Goal: Task Accomplishment & Management: Complete application form

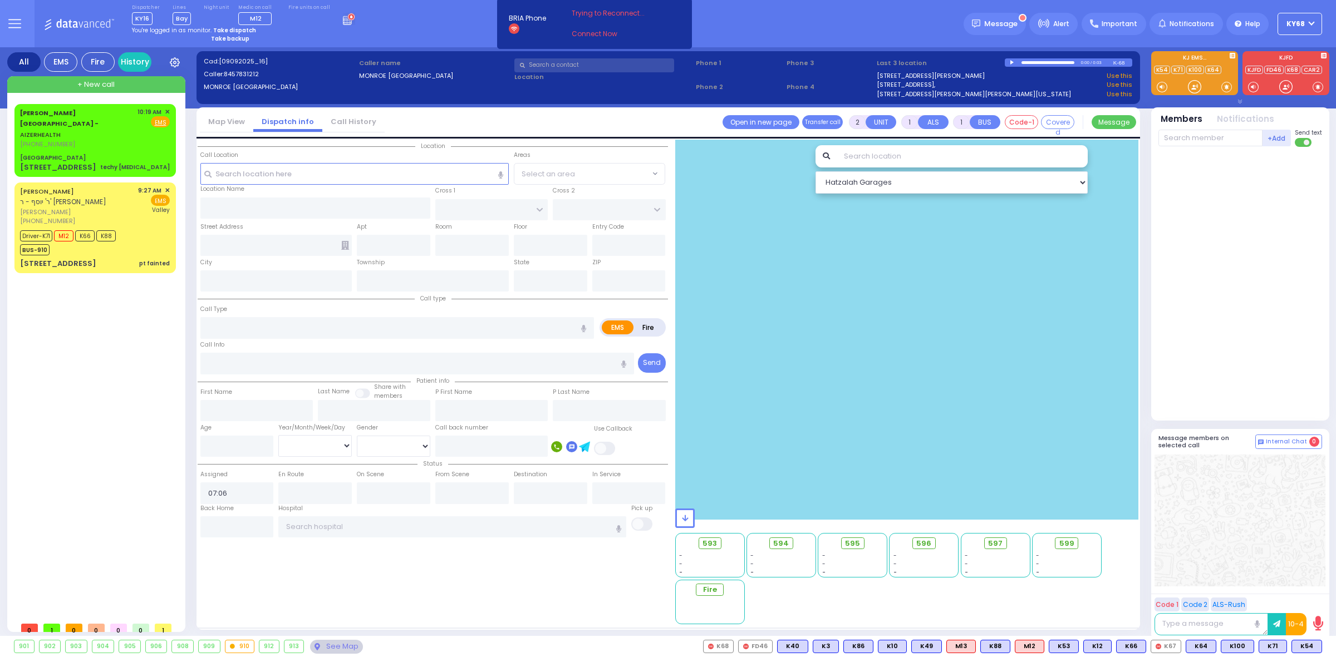
select select
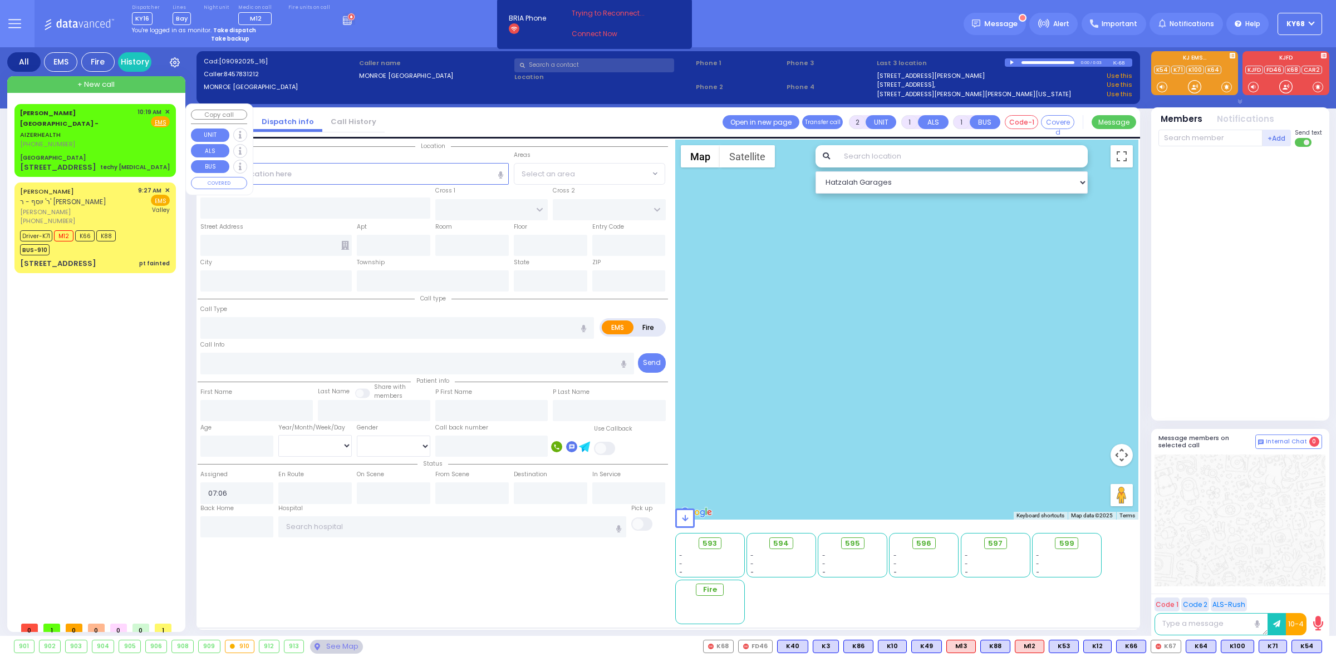
click at [74, 112] on span "[PERSON_NAME][GEOGRAPHIC_DATA] -" at bounding box center [59, 119] width 78 height 20
select select
type input "techy [MEDICAL_DATA]"
radio input "true"
select select
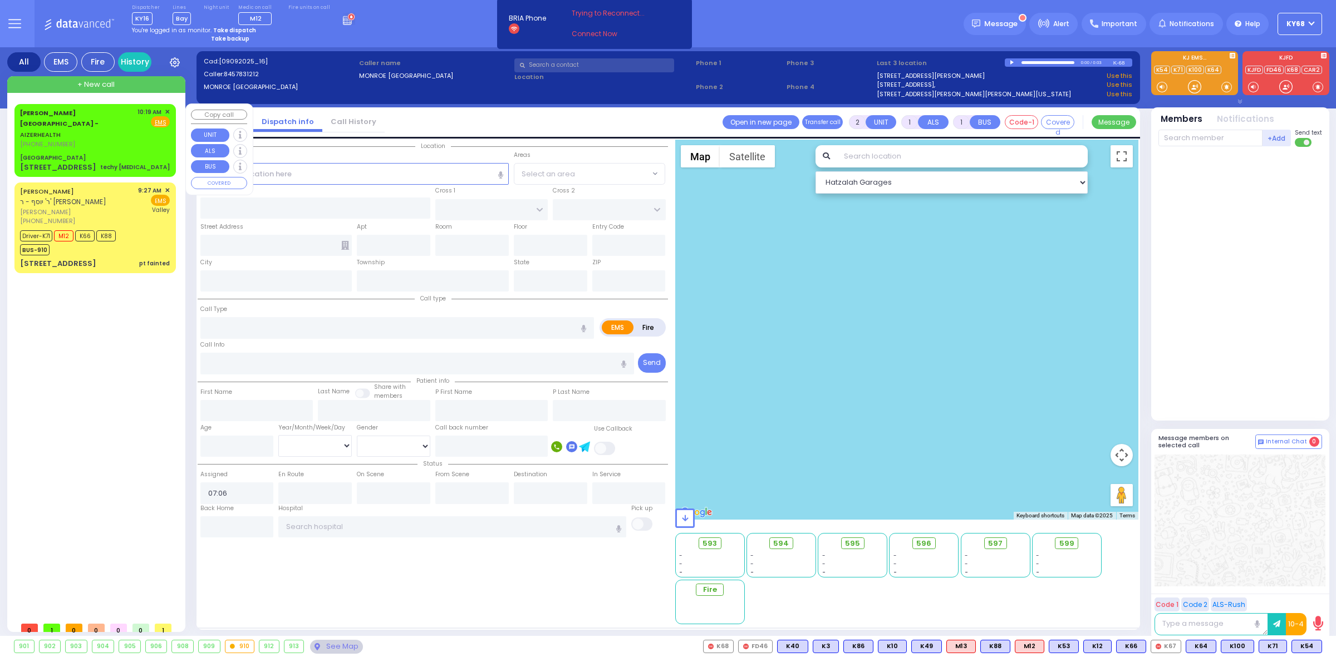
type input "10:19"
select select "Hatzalah Garages"
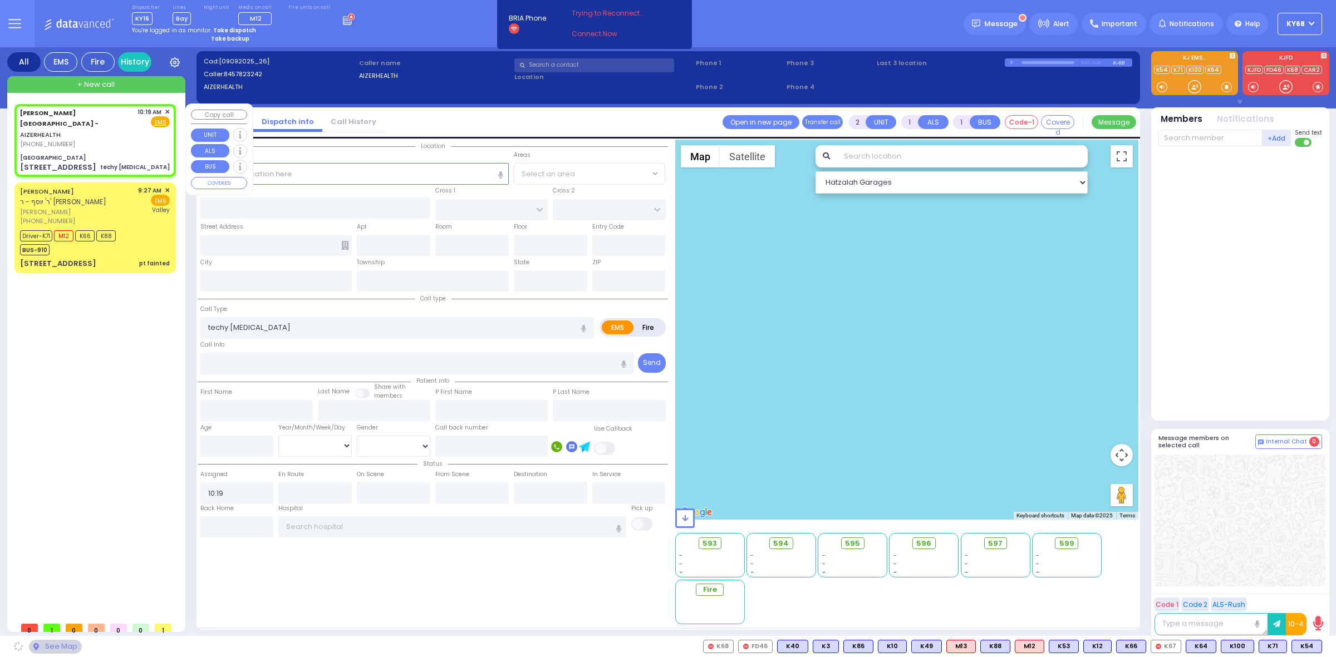
type input "[GEOGRAPHIC_DATA]"
type input "MERON DR"
type input "RATZFERT WAY"
type input "[STREET_ADDRESS]"
type input "6"
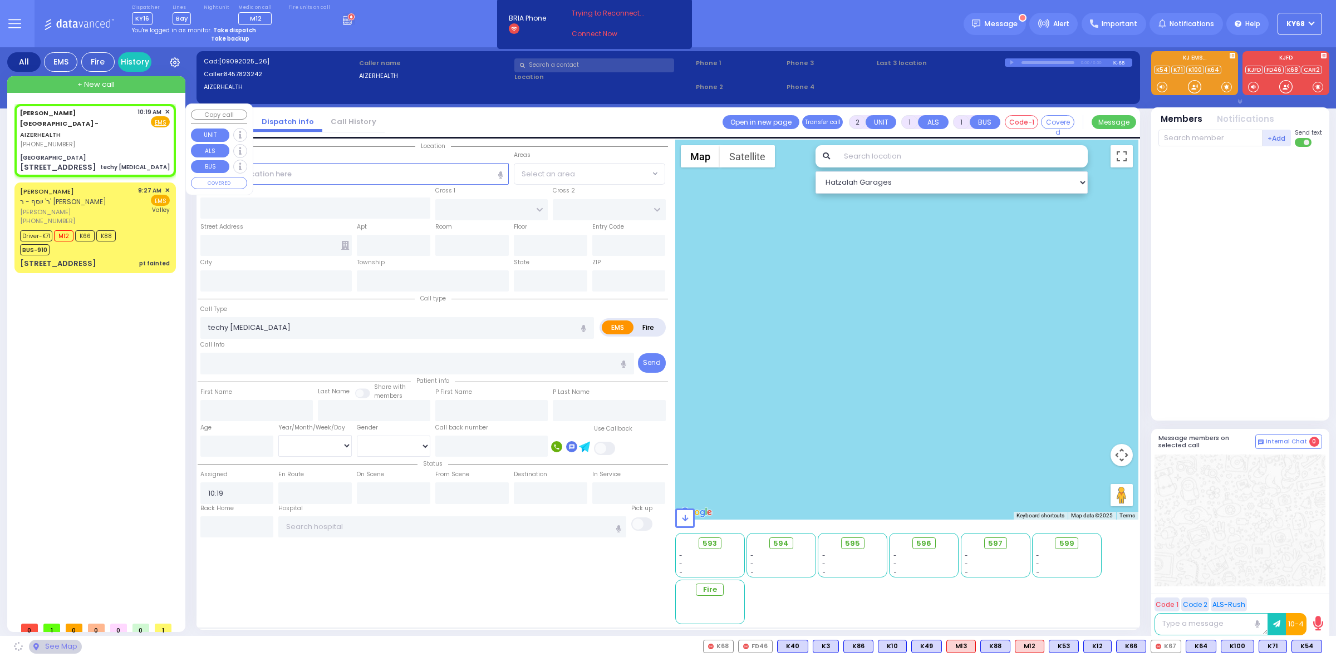
type input "8"
type input "3"
type input "[PERSON_NAME]"
type input "[US_STATE]"
type input "10930"
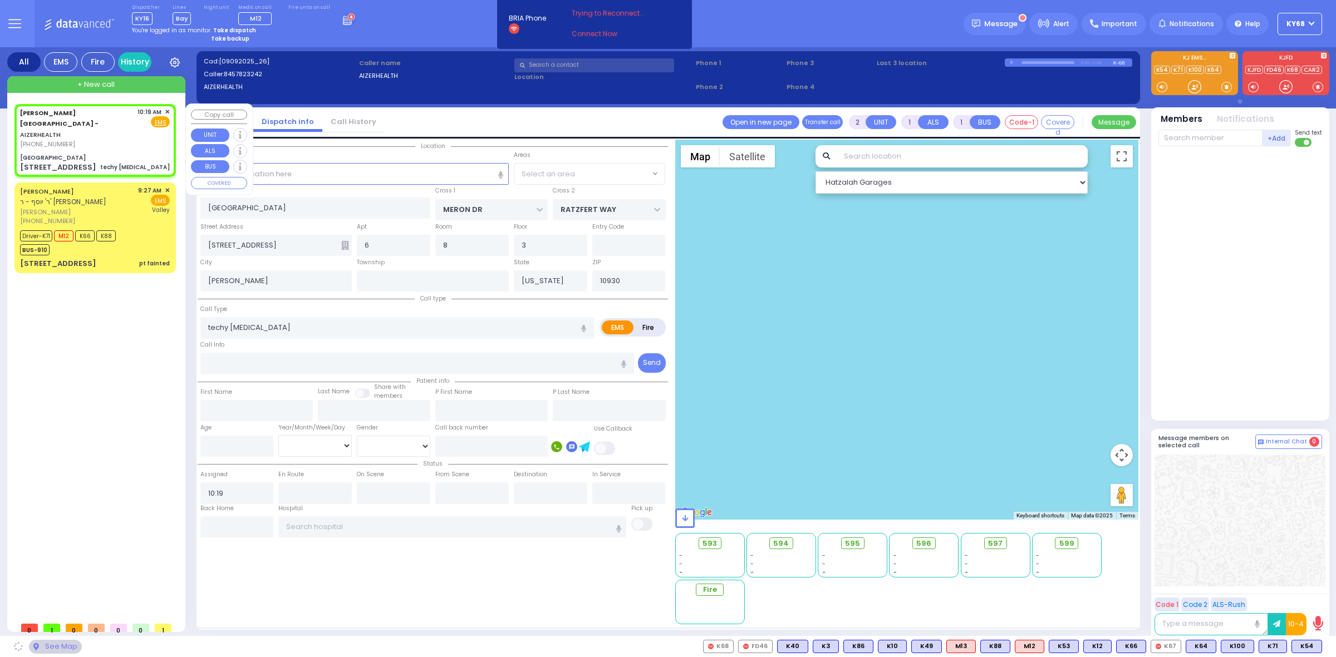
select select "SECTION 6"
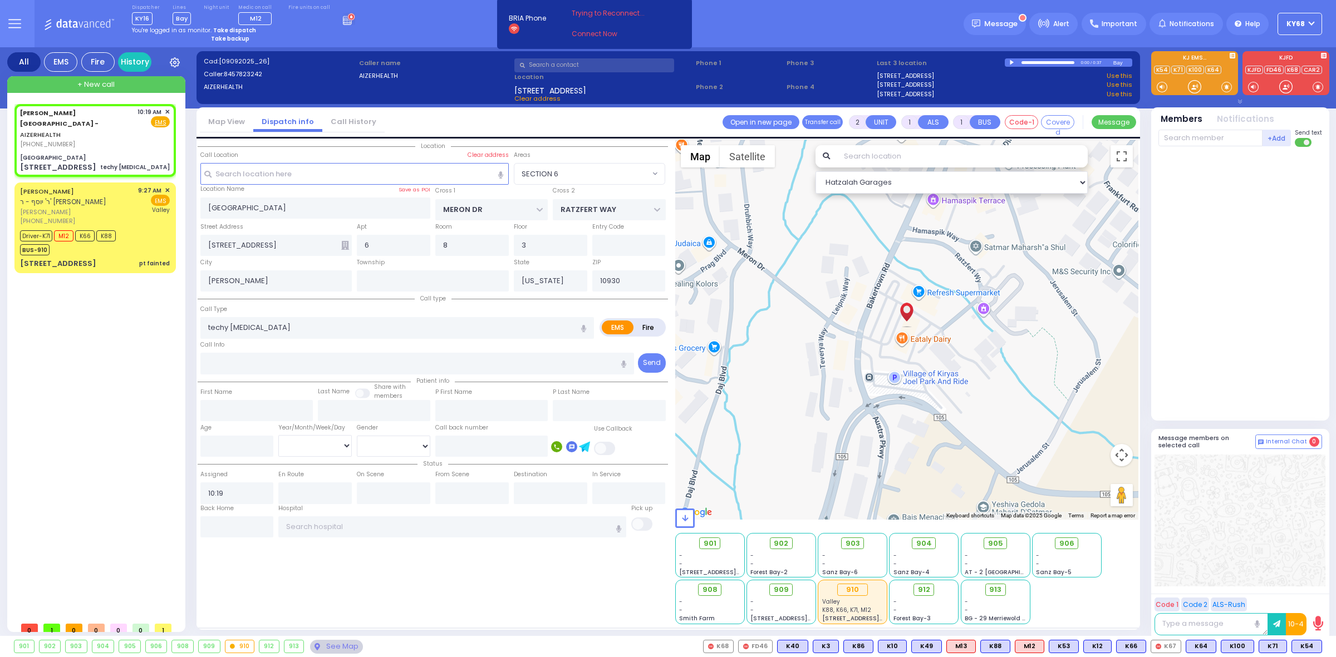
click at [1012, 61] on div at bounding box center [1013, 62] width 6 height 5
select select
type input "re"
radio input "true"
select select
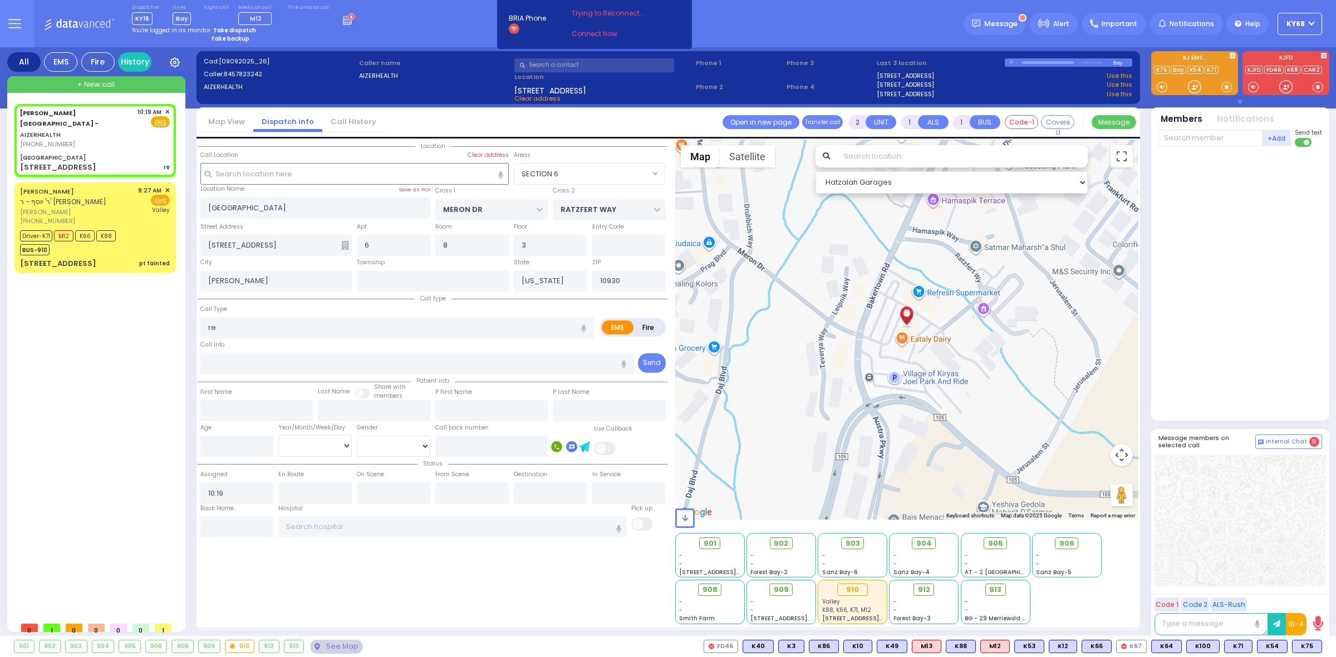
select select "Hatzalah Garages"
select select "SECTION 6"
select select
type input "Respiratory Distress"
radio input "true"
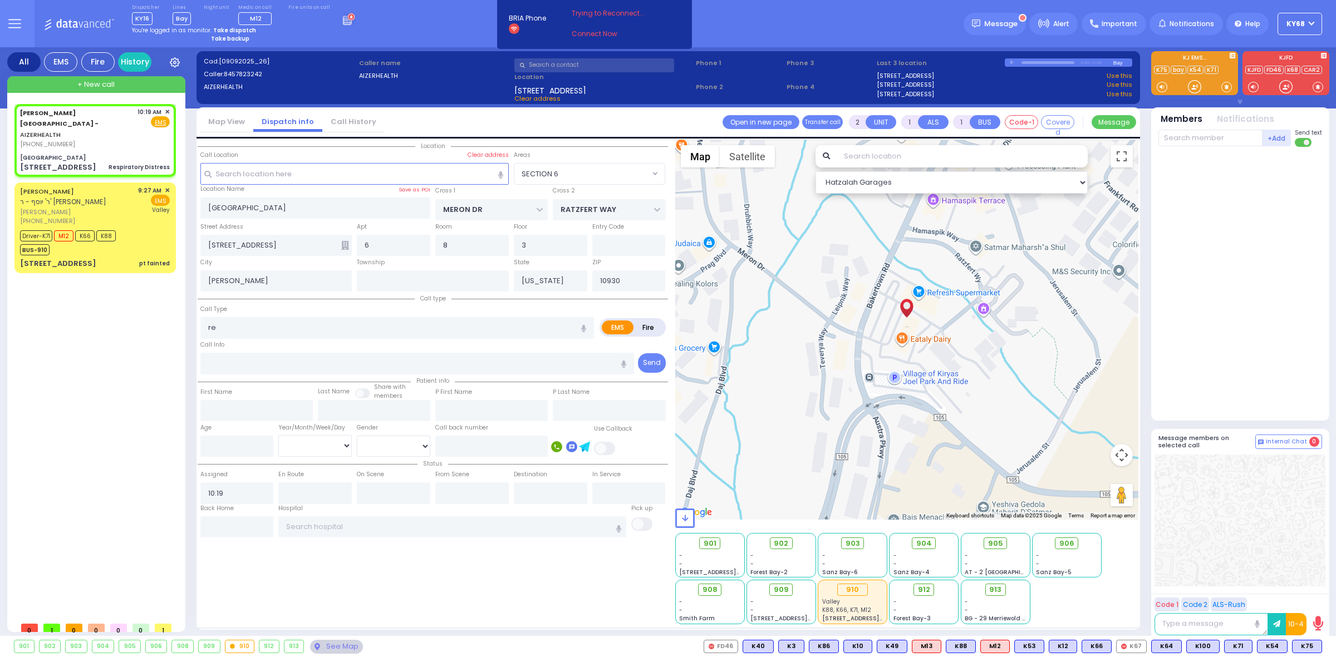
select select
select select "Hatzalah Garages"
select select "SECTION 6"
select select
radio input "true"
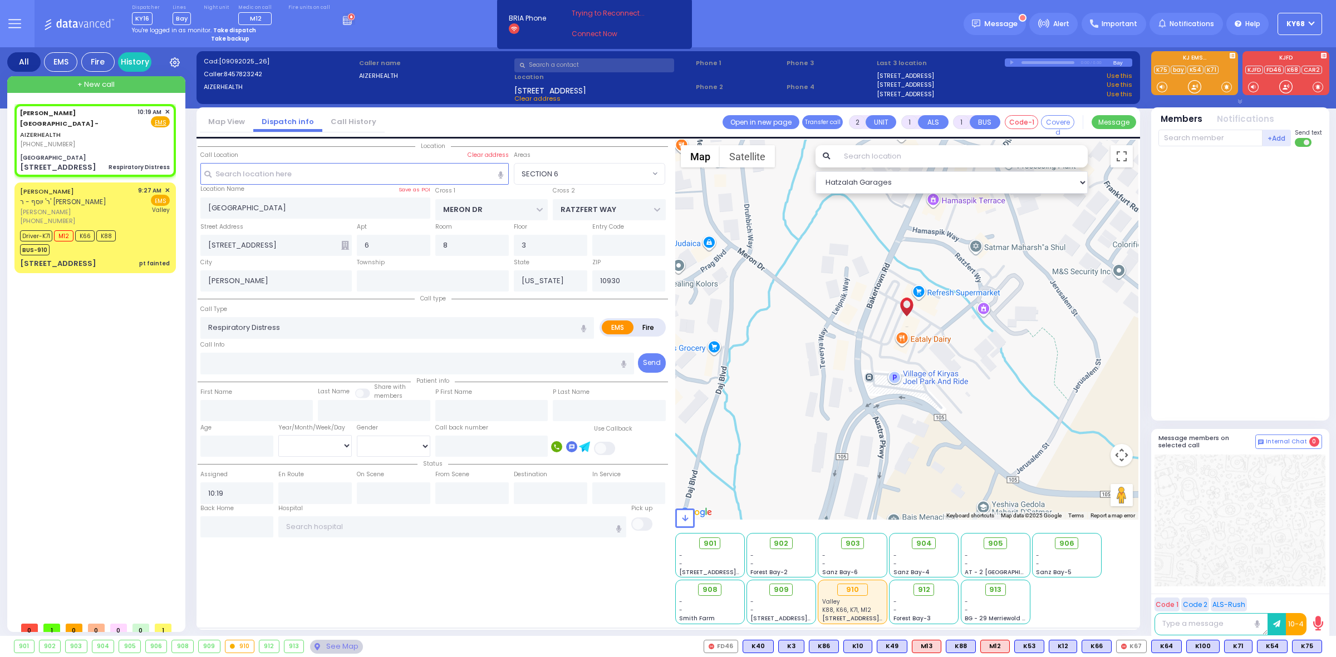
select select
select select "Hatzalah Garages"
select select "SECTION 6"
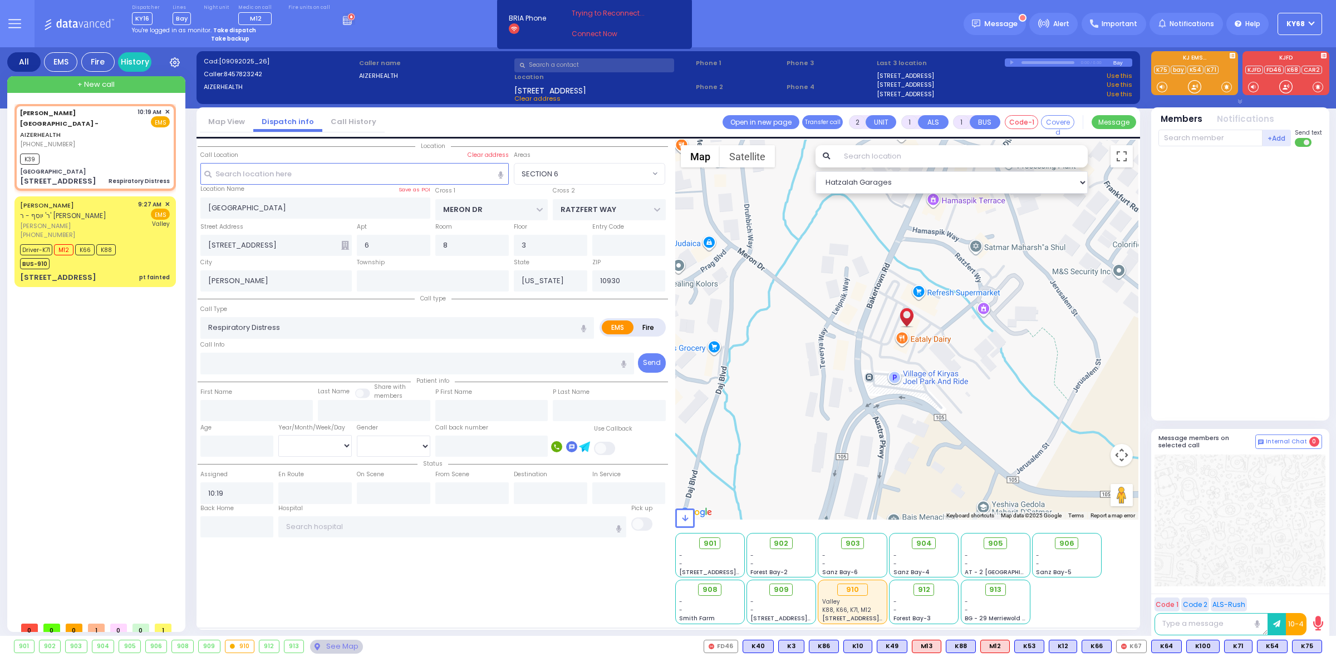
select select
radio input "true"
select select
type input "10:22"
select select "Hatzalah Garages"
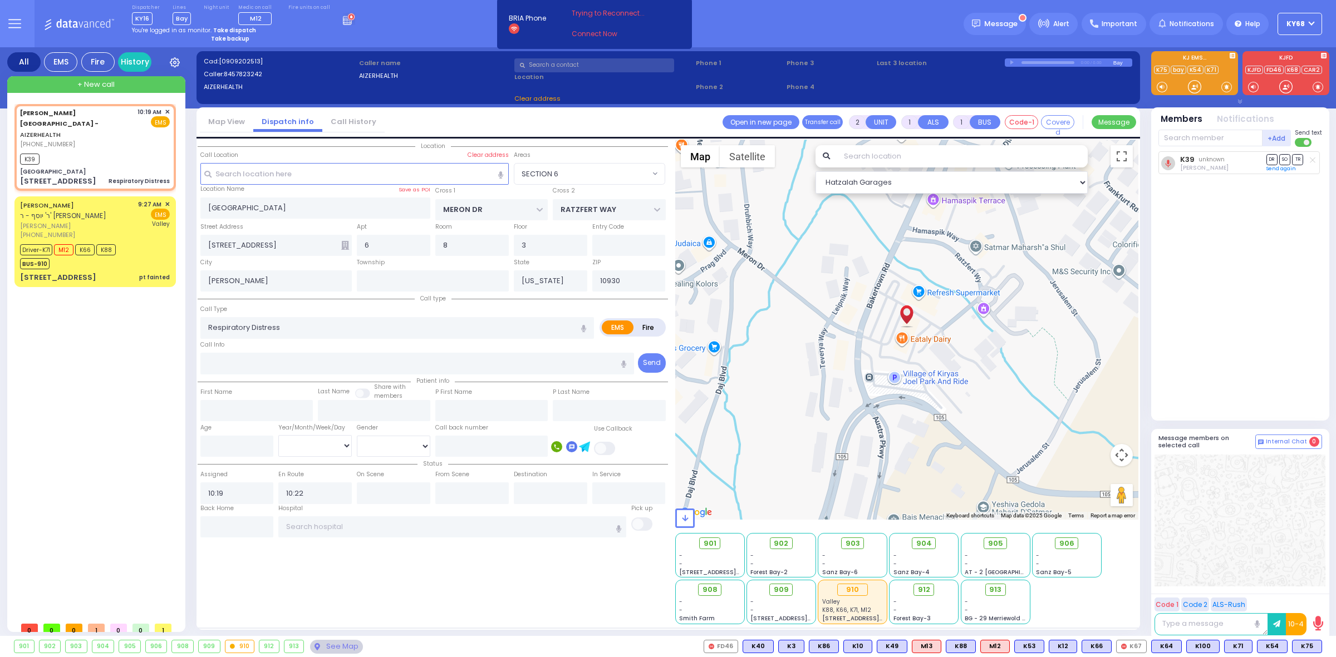
select select "SECTION 6"
select select
radio input "true"
select select
radio input "true"
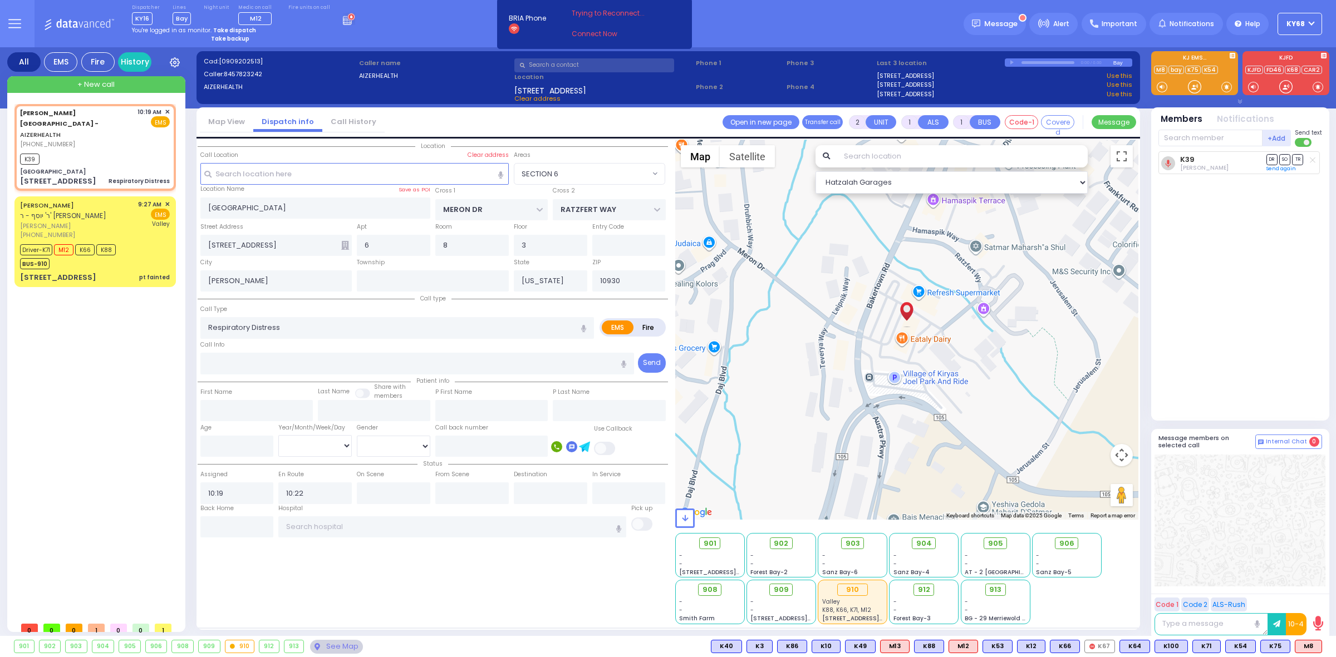
select select
type input "6"
radio input "true"
select select
select select "SECTION 6"
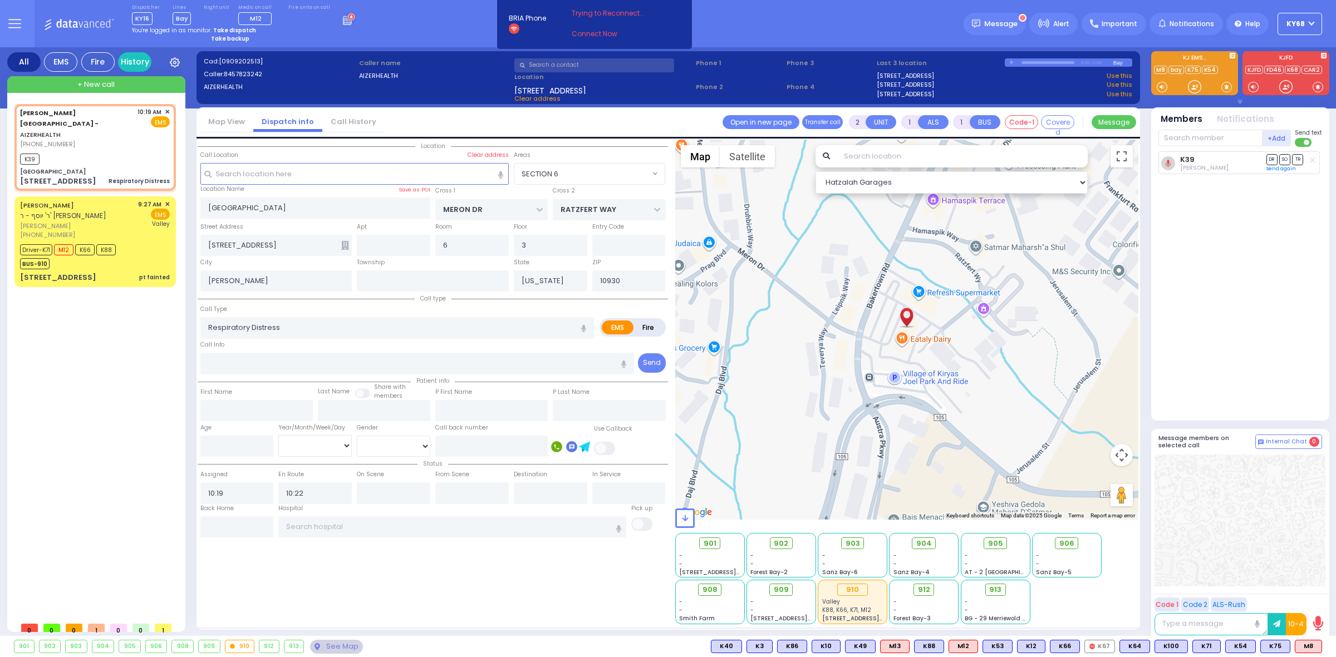
select select "Hatzalah Garages"
select select
radio input "true"
select select
type input "2"
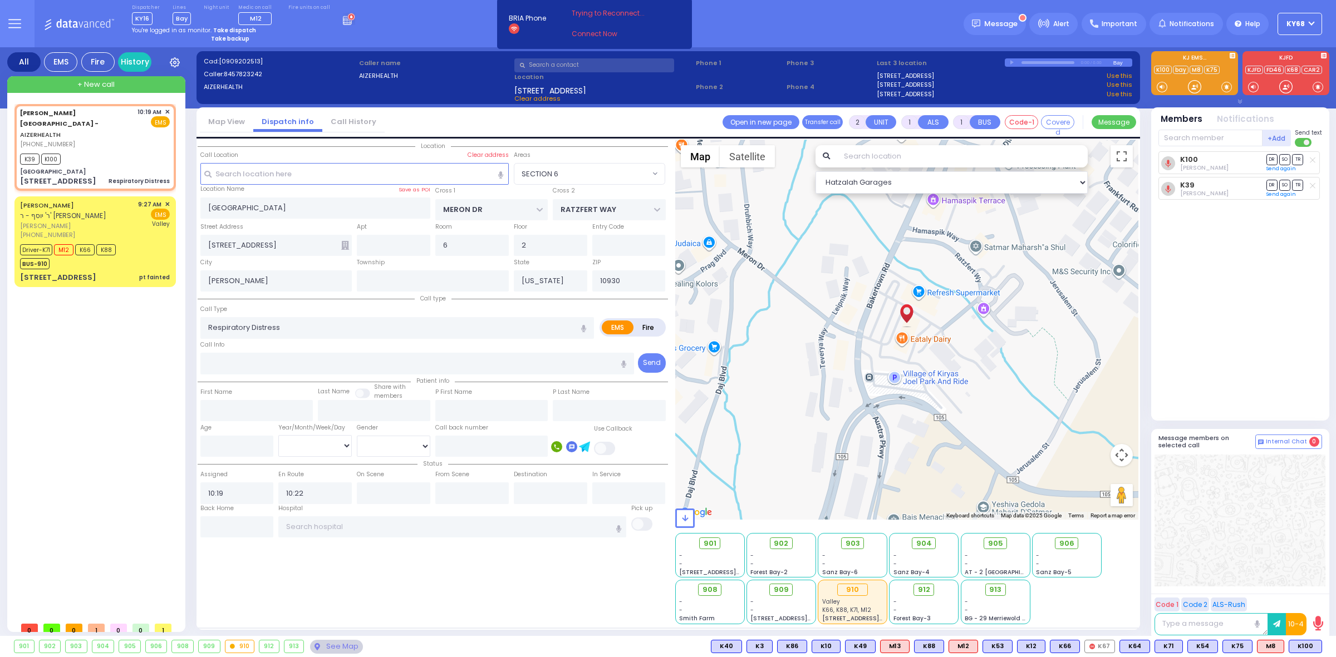
select select "SECTION 6"
select select "Hatzalah Garages"
select select
radio input "true"
select select
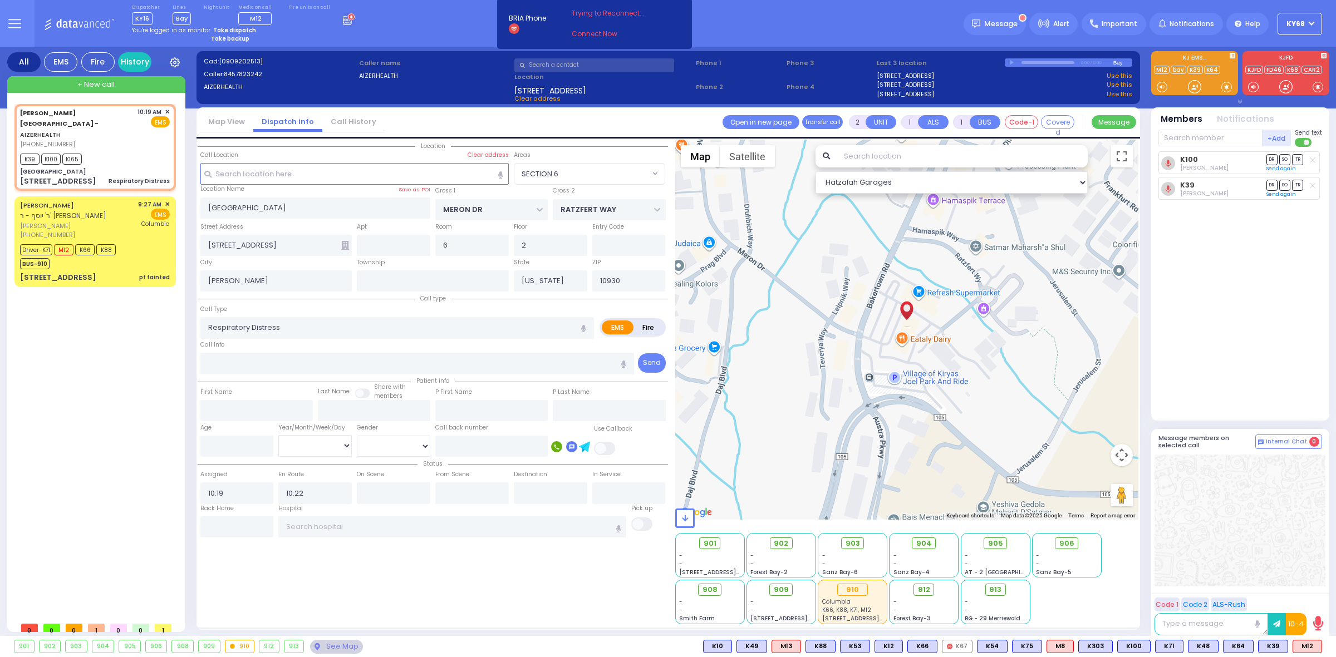
select select "SECTION 6"
select select "Hatzalah Garages"
select select
radio input "true"
select select
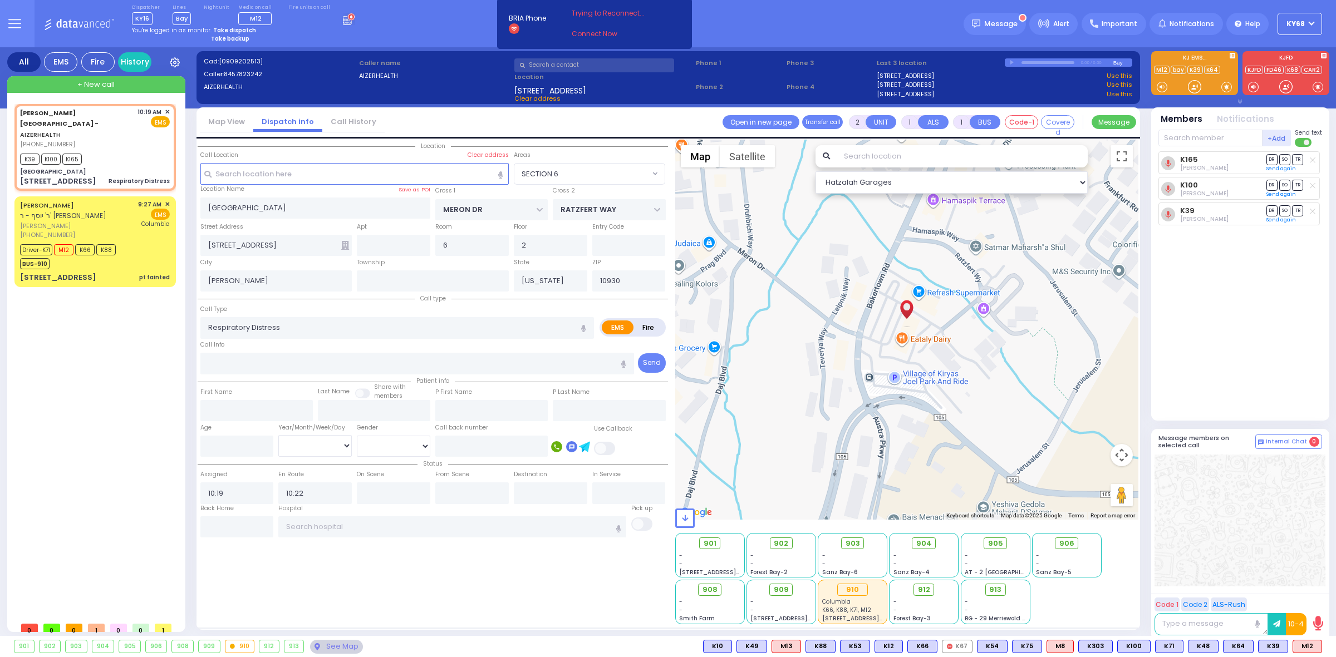
select select "SECTION 6"
select select "Hatzalah Garages"
select select
radio input "true"
select select
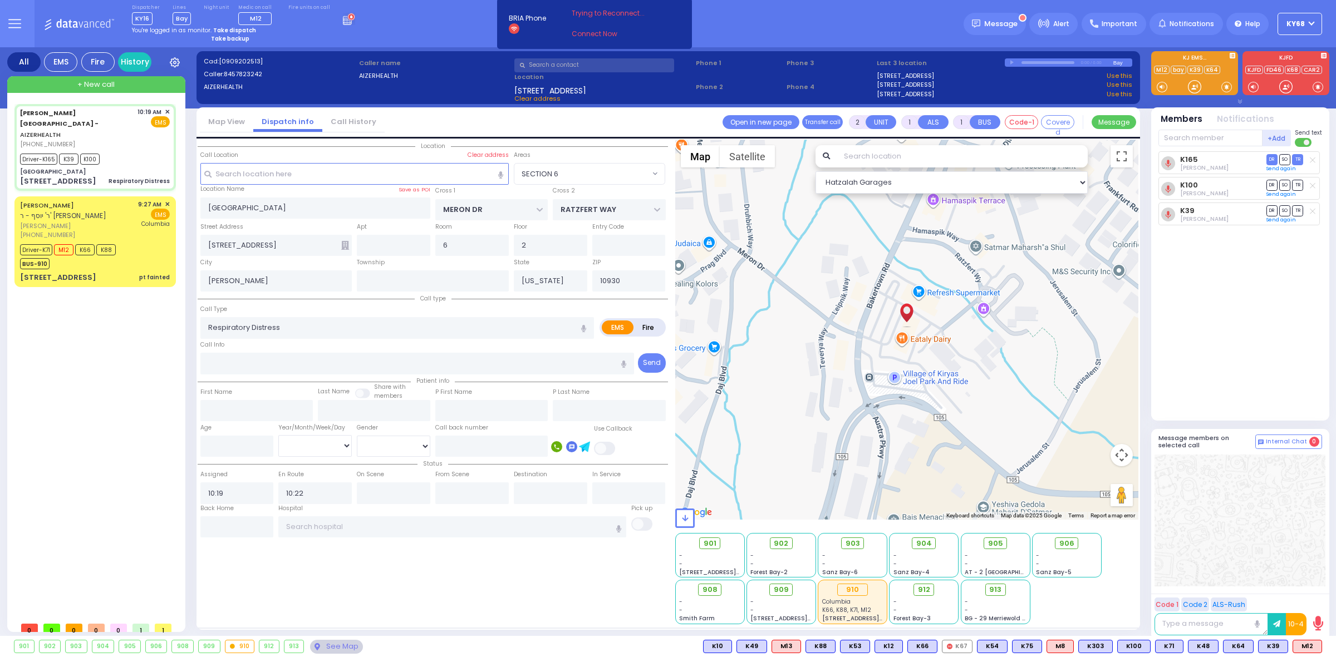
type input "10:37"
select select "SECTION 6"
select select "Hatzalah Garages"
select select
radio input "true"
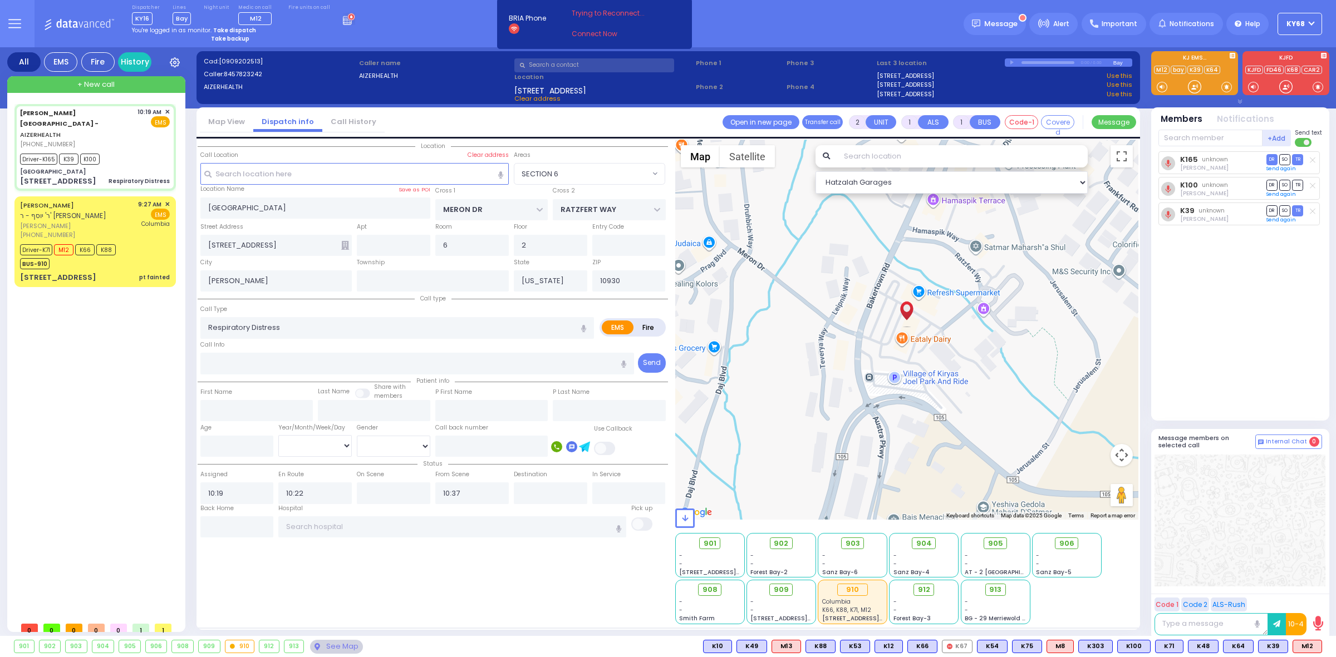
select select
select select "SECTION 6"
select select "Hatzalah Garages"
type input "6"
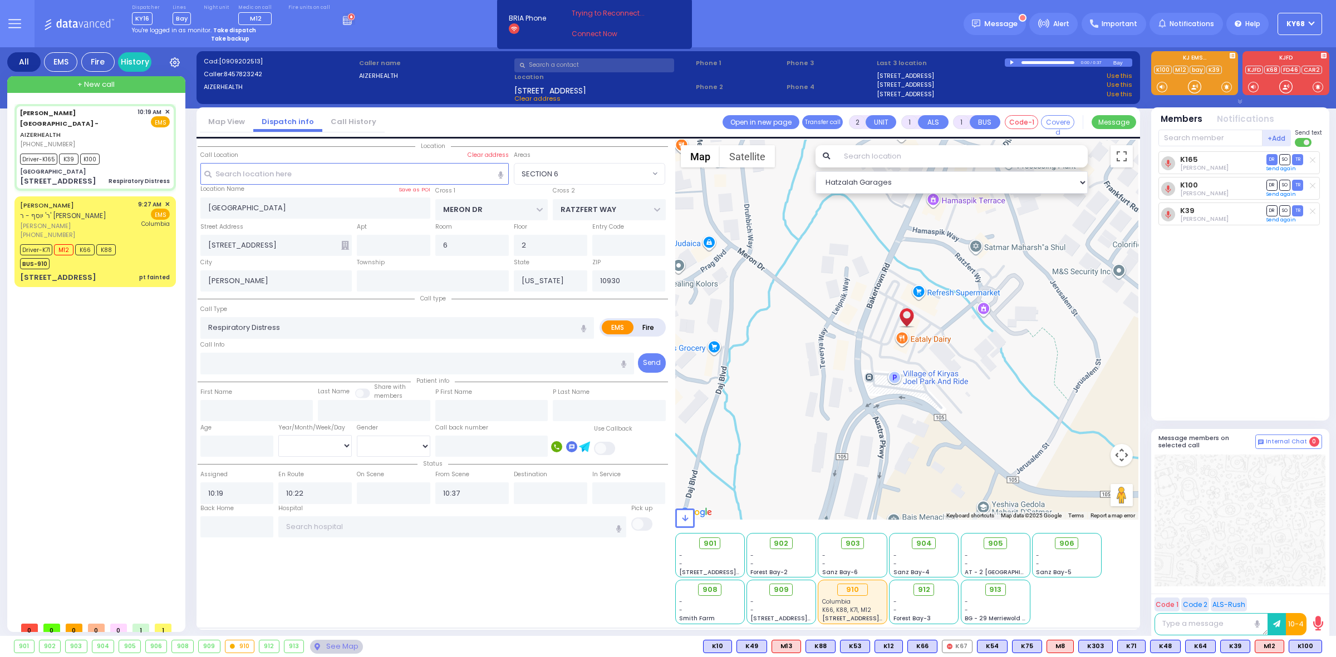
type input "6"
select select
radio input "true"
type input "Unknown"
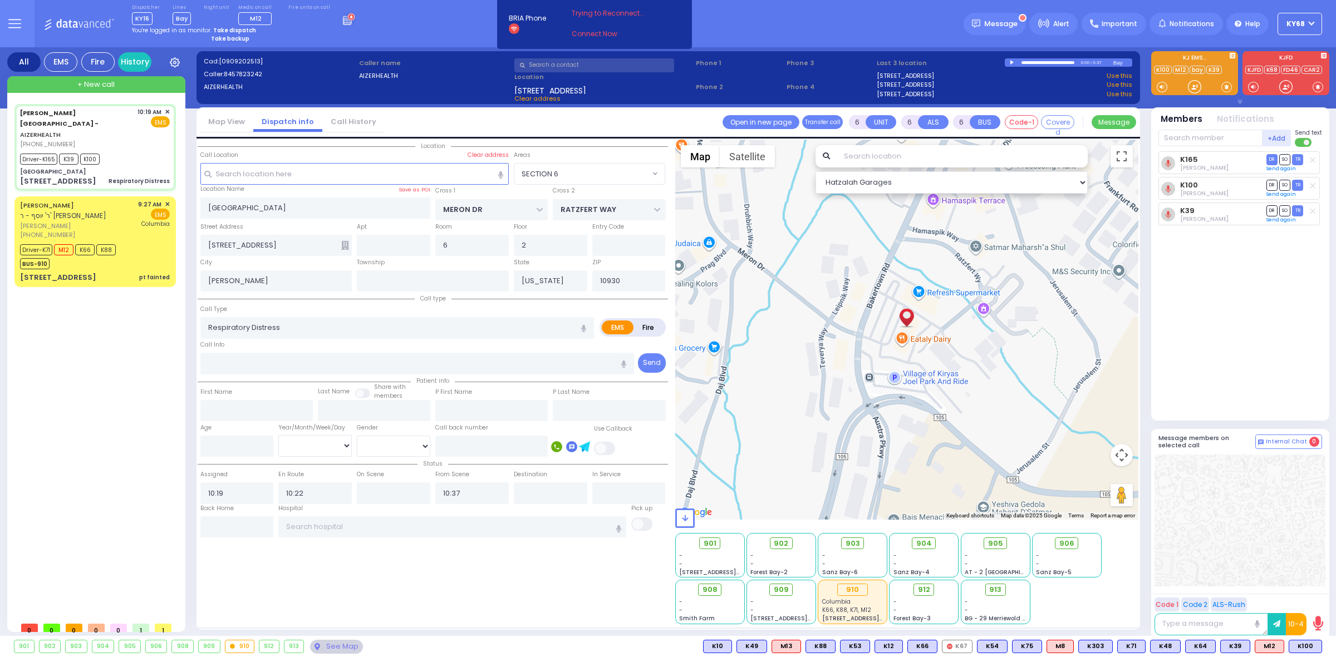
select select "Year"
select select "SECTION 6"
select select "Hatzalah Garages"
select select
radio input "true"
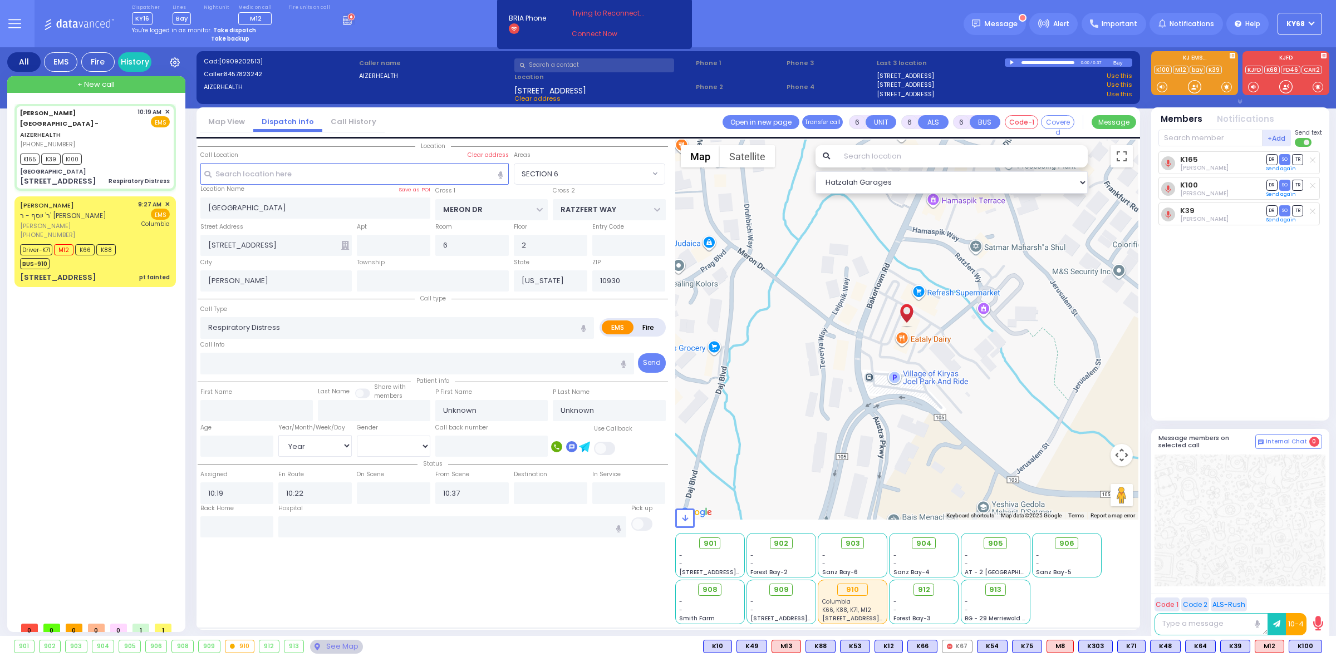
select select "Year"
type input "10:30"
type input "10:52"
select select "SECTION 6"
select select "Hatzalah Garages"
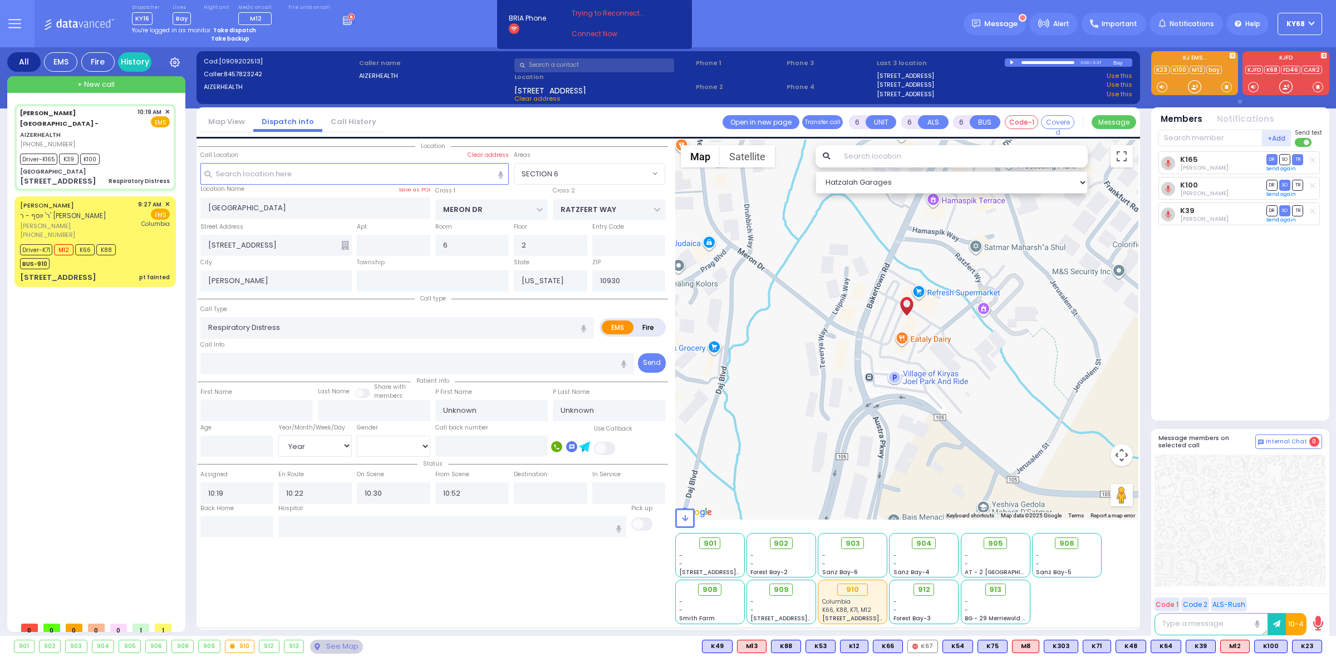
select select
radio input "true"
type input "[PERSON_NAME]"
type input "Landau"
type input "3"
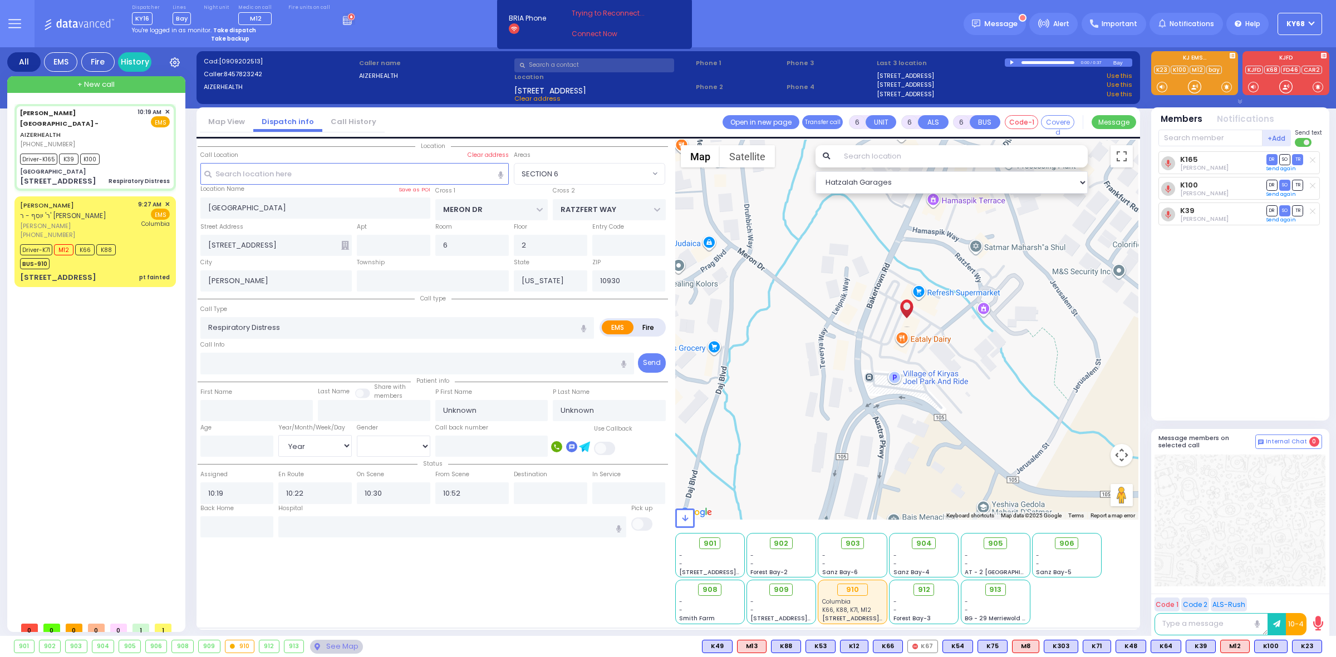
select select "Month"
select select "[DEMOGRAPHIC_DATA]"
radio input "true"
select select "Month"
select select "[DEMOGRAPHIC_DATA]"
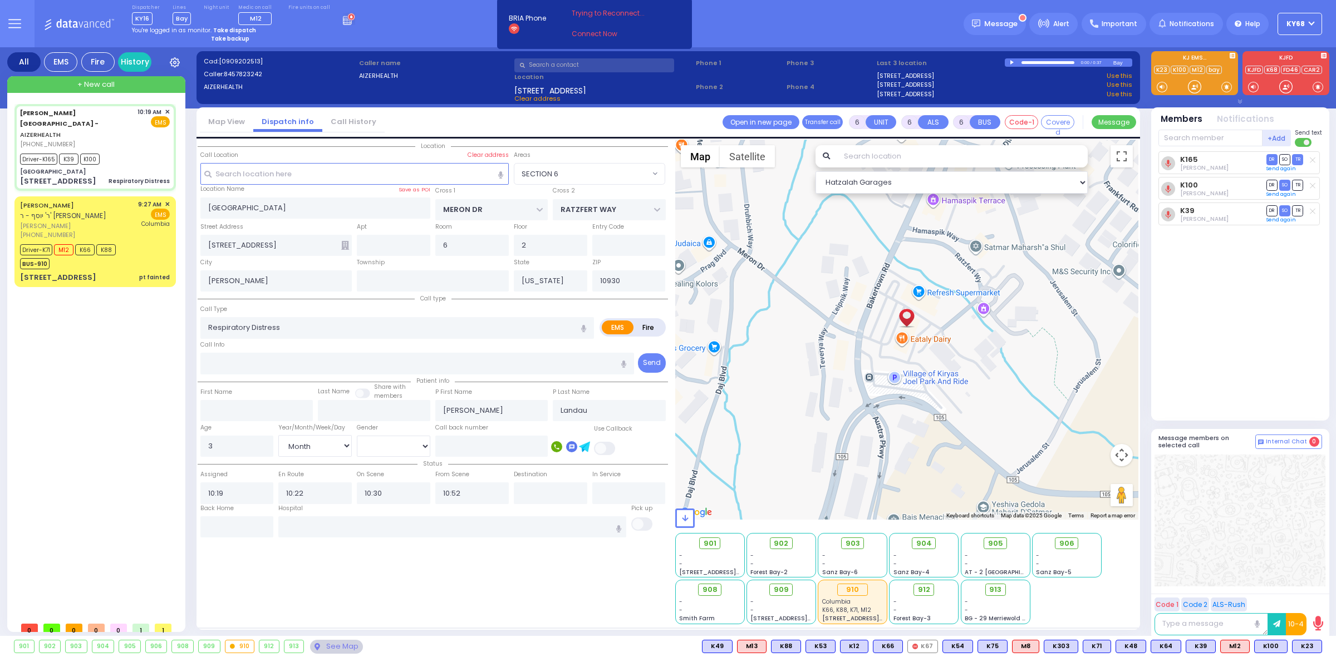
type input "[US_STATE][GEOGRAPHIC_DATA]- [GEOGRAPHIC_DATA]"
select select "SECTION 6"
select select "Hatzalah Garages"
select select
radio input "true"
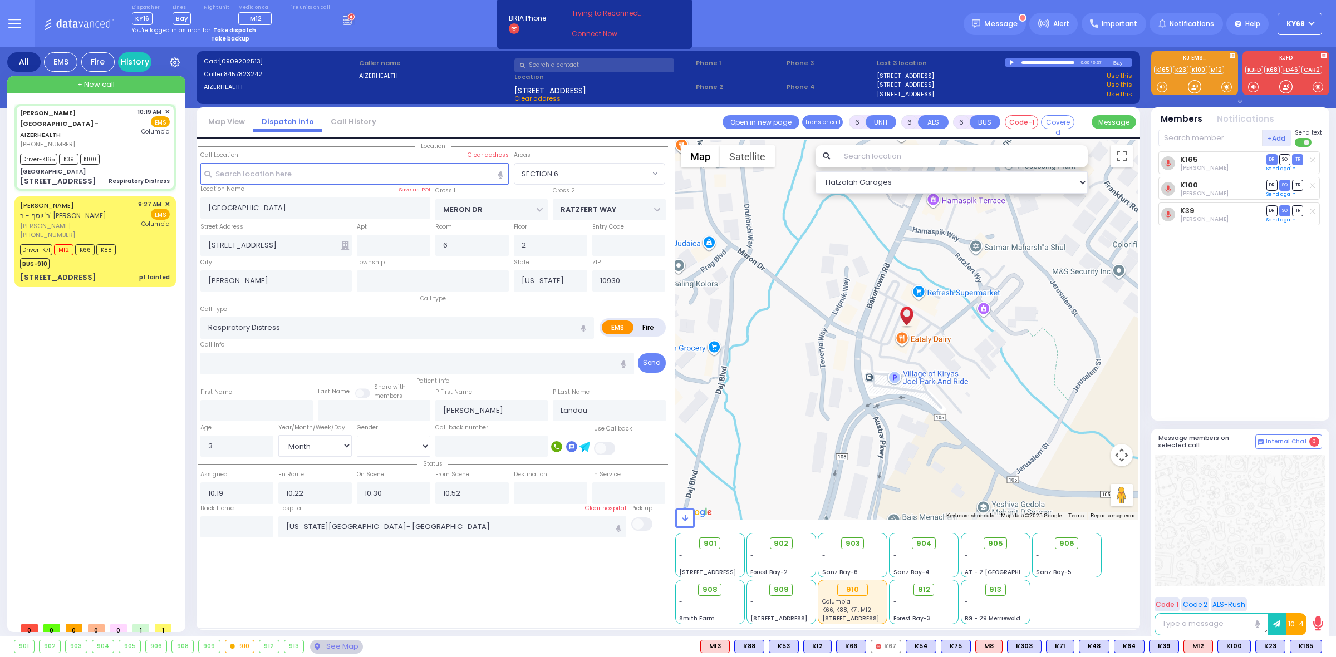
select select "Month"
select select "[DEMOGRAPHIC_DATA]"
select select "SECTION 6"
select select "Hatzalah Garages"
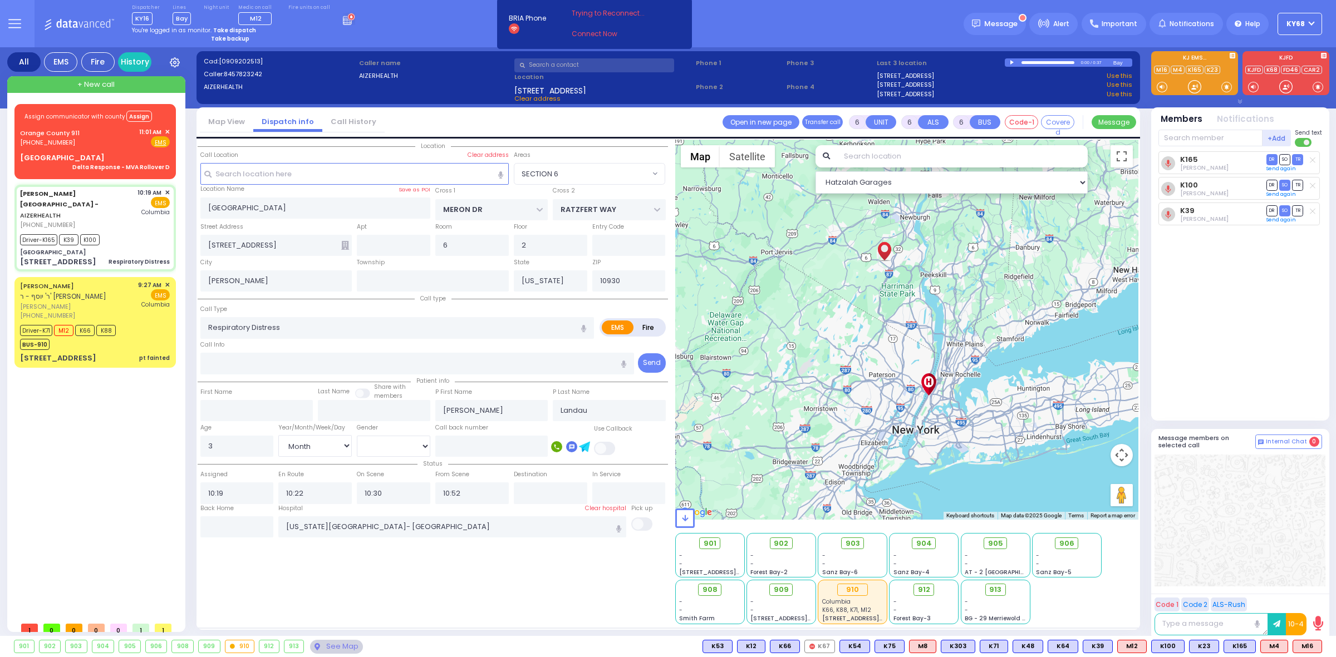
select select
radio input "true"
select select "Month"
select select "[DEMOGRAPHIC_DATA]"
select select "Hatzalah Garages"
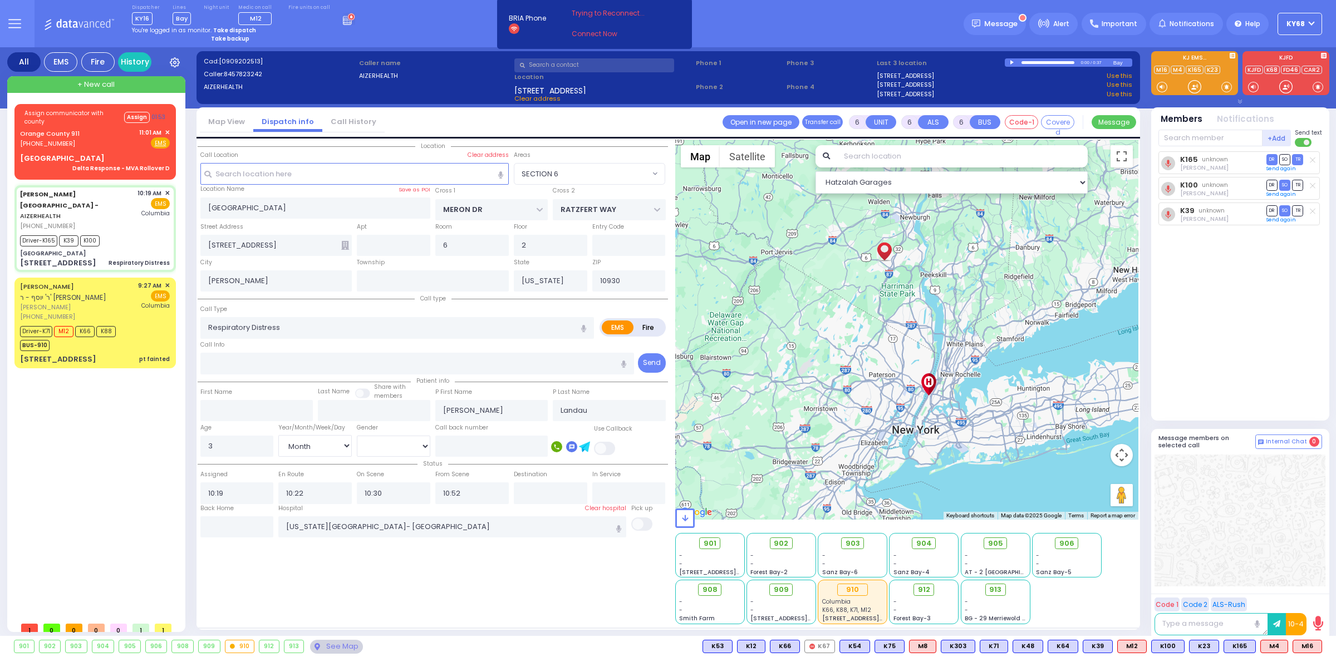
select select "SECTION 6"
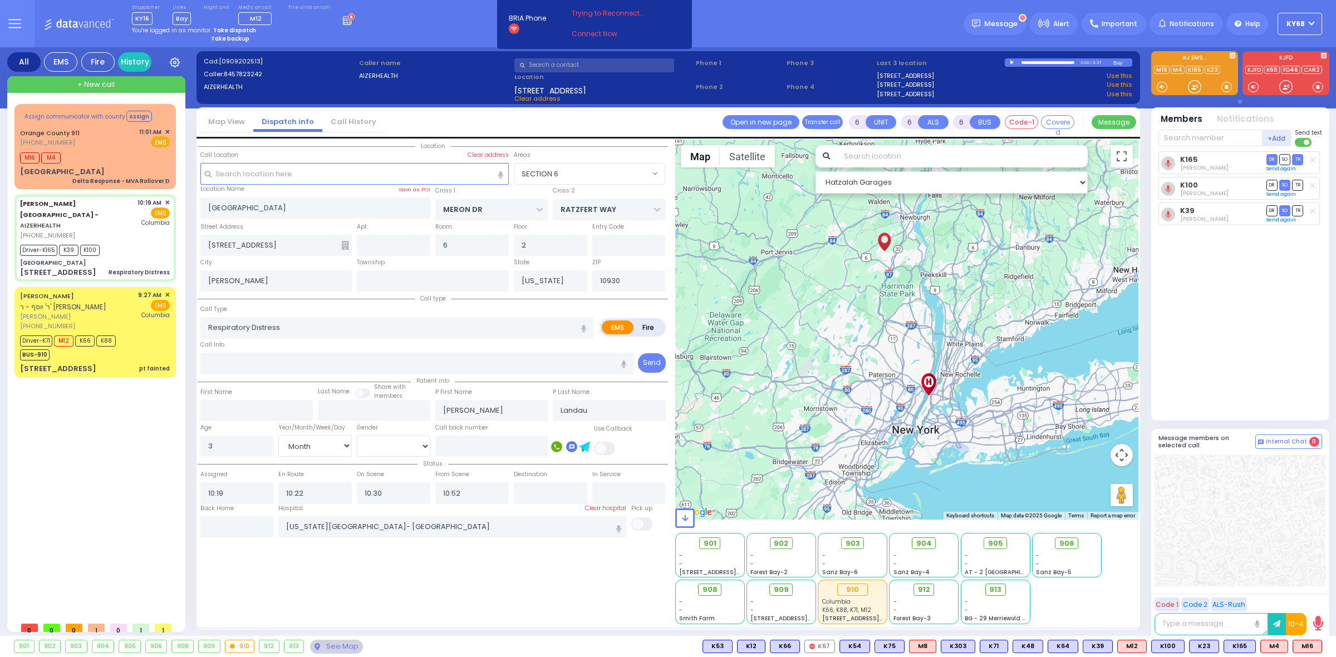
select select
radio input "true"
select select "Month"
select select "[DEMOGRAPHIC_DATA]"
select select "Hatzalah Garages"
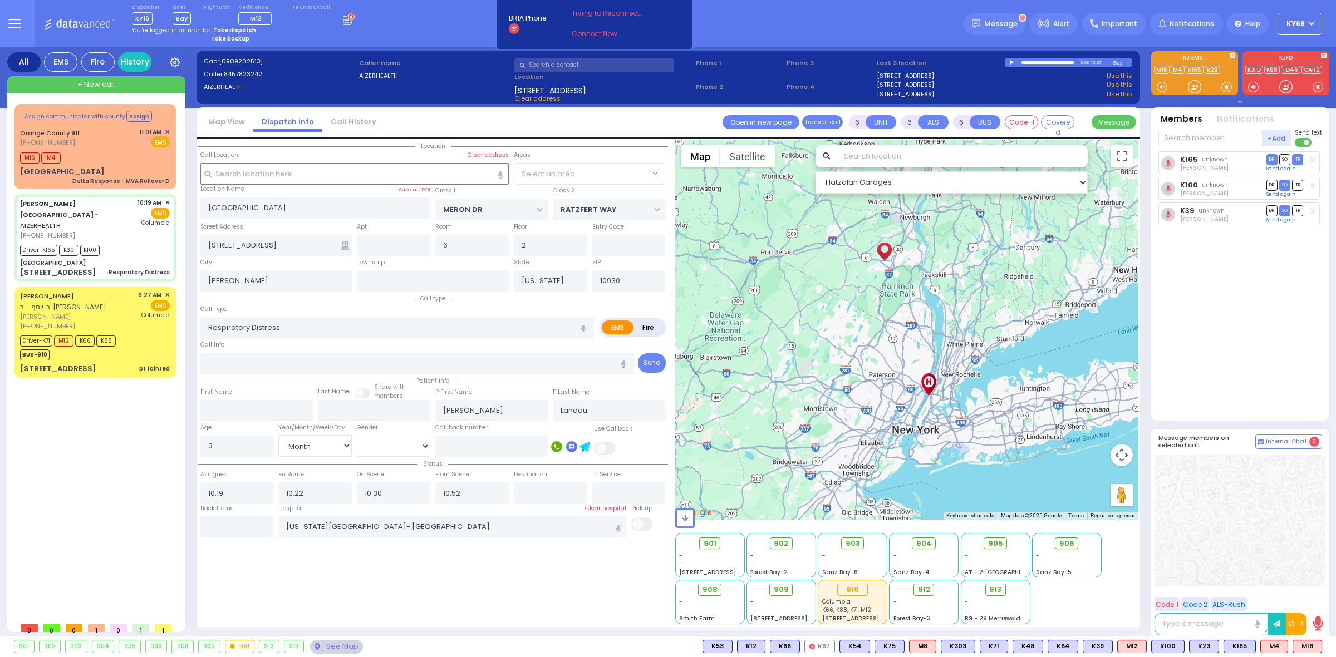
select select "SECTION 6"
select select
radio input "true"
select select "Month"
select select "[DEMOGRAPHIC_DATA]"
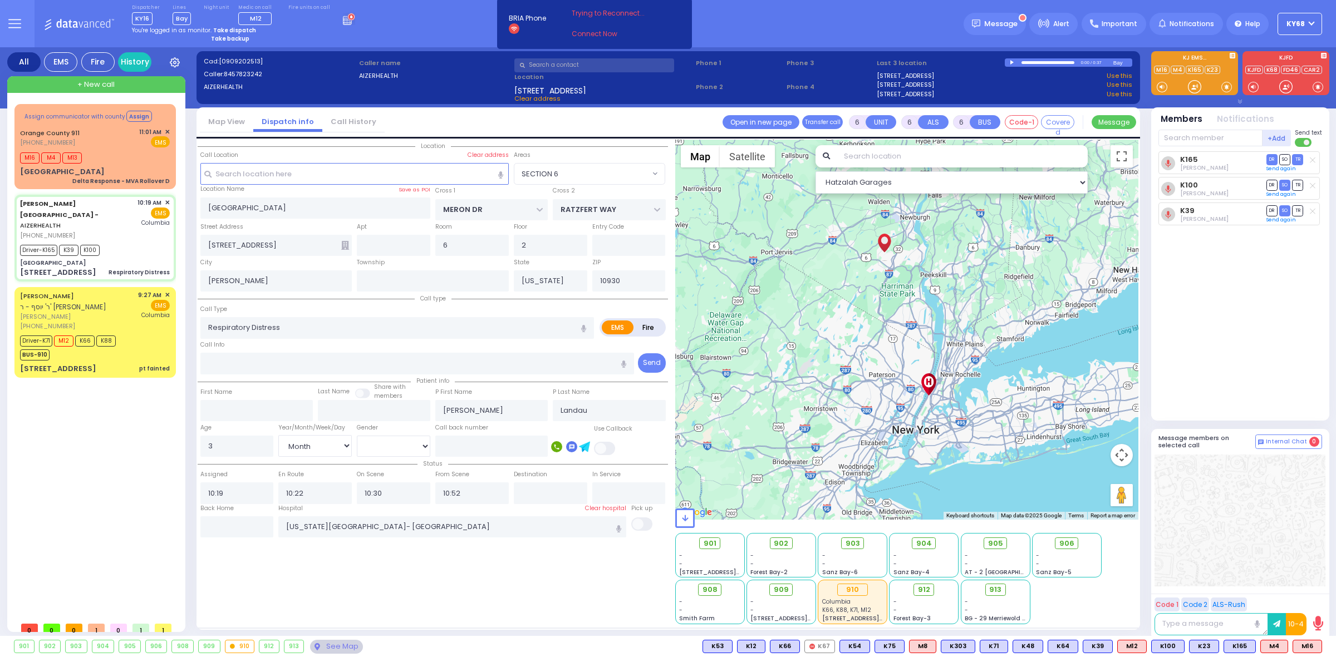
select select "Hatzalah Garages"
select select "SECTION 6"
select select
radio input "true"
select select "Month"
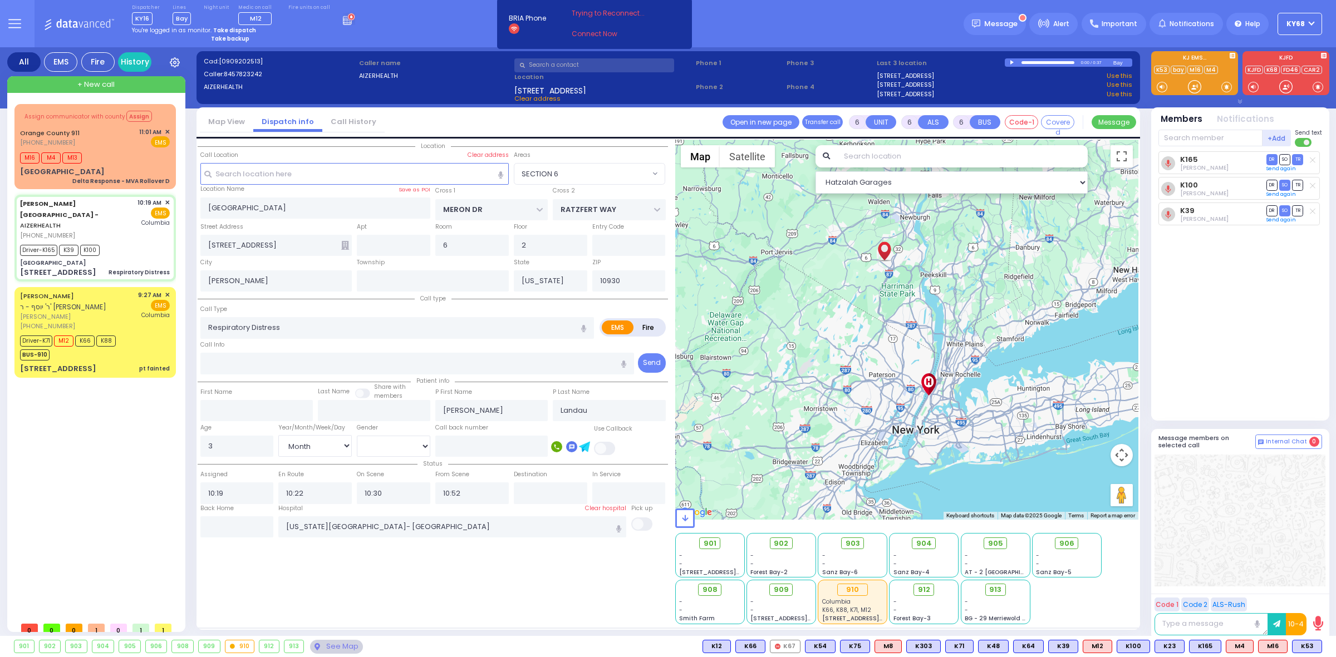
select select "[DEMOGRAPHIC_DATA]"
select select "Hatzalah Garages"
select select "SECTION 6"
select select
radio input "true"
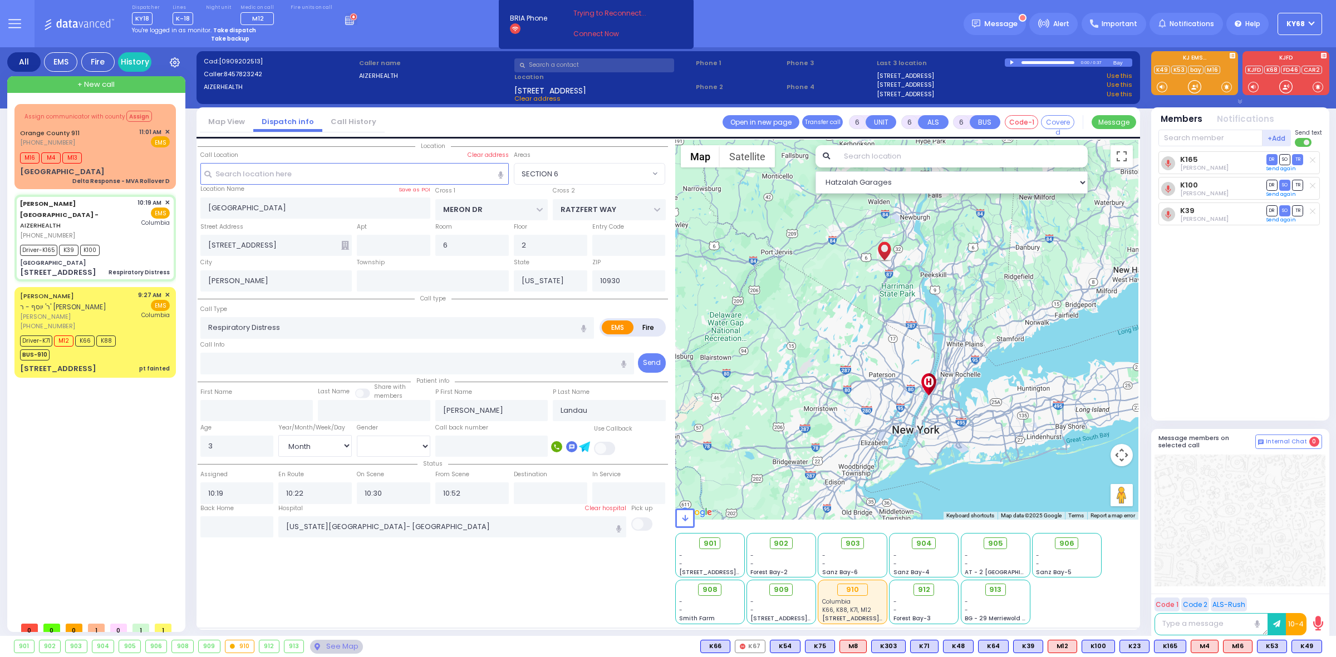
select select "Month"
select select "[DEMOGRAPHIC_DATA]"
select select "SECTION 6"
select select "Hatzalah Garages"
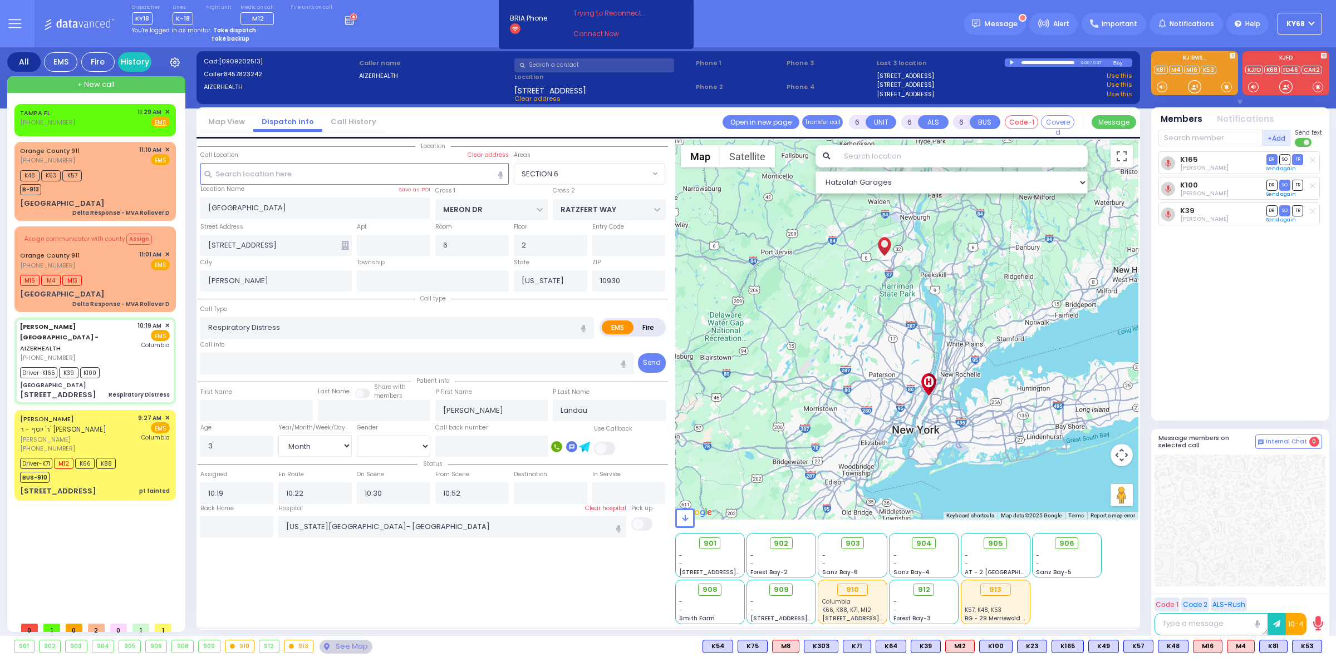
select select
radio input "true"
select select "Month"
select select "[DEMOGRAPHIC_DATA]"
radio input "true"
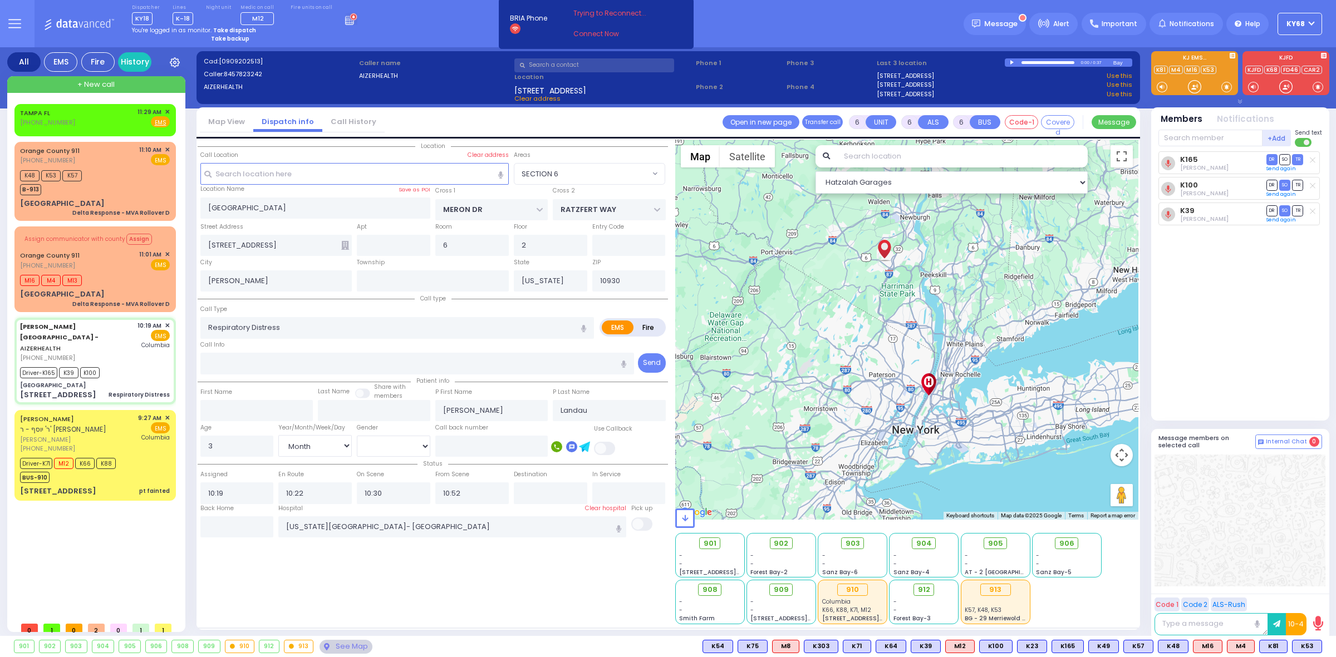
select select "Month"
select select "[DEMOGRAPHIC_DATA]"
select select "SECTION 6"
select select "Hatzalah Garages"
